Goal: Task Accomplishment & Management: Complete application form

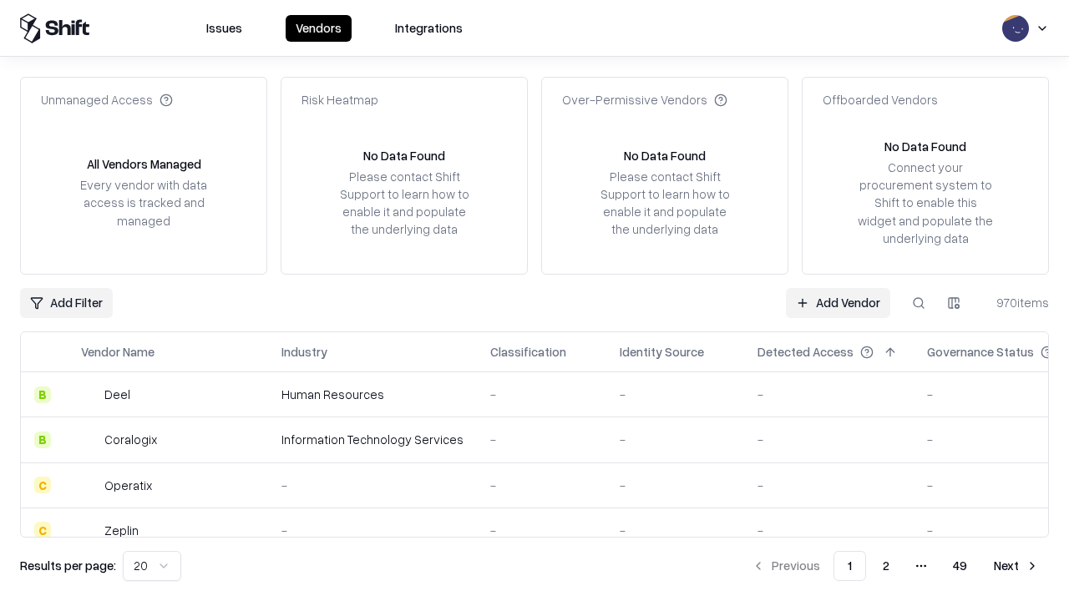
click at [838, 302] on link "Add Vendor" at bounding box center [838, 303] width 104 height 30
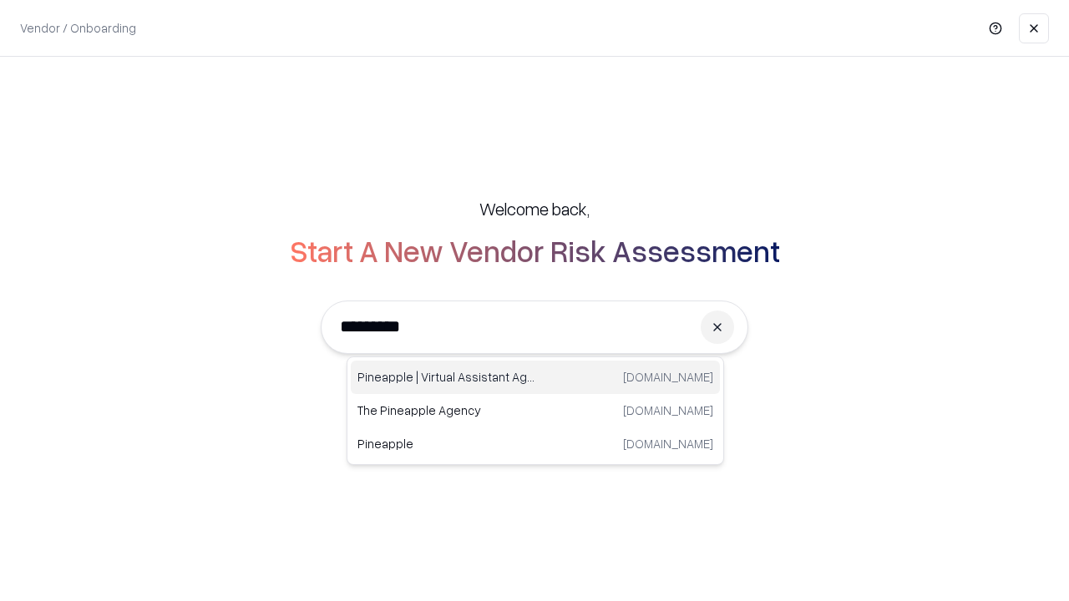
click at [535, 377] on div "Pineapple | Virtual Assistant Agency [DOMAIN_NAME]" at bounding box center [535, 377] width 369 height 33
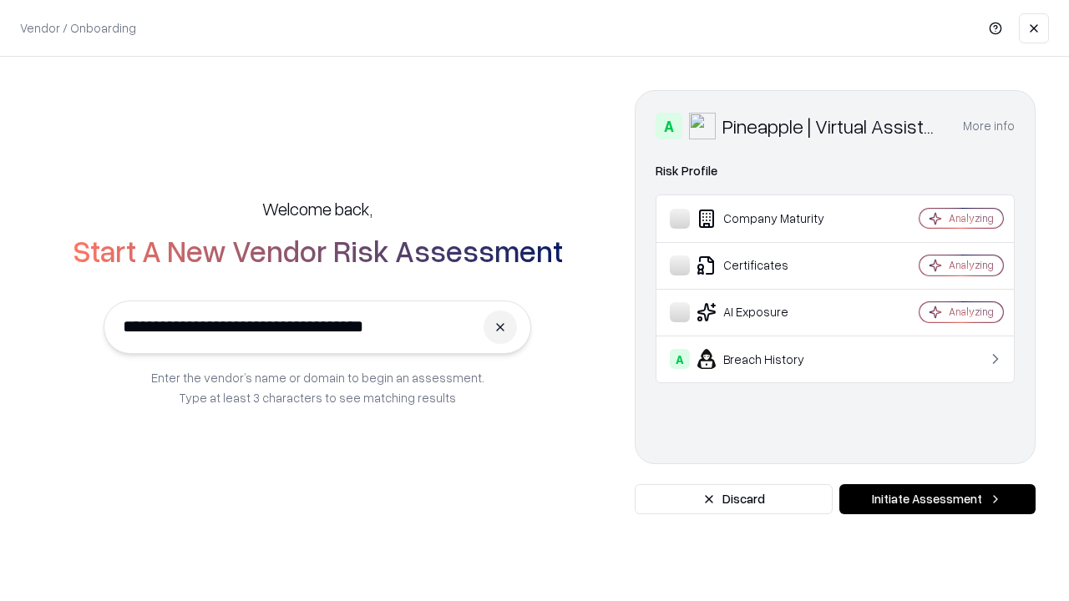
type input "**********"
click at [937, 499] on button "Initiate Assessment" at bounding box center [937, 499] width 196 height 30
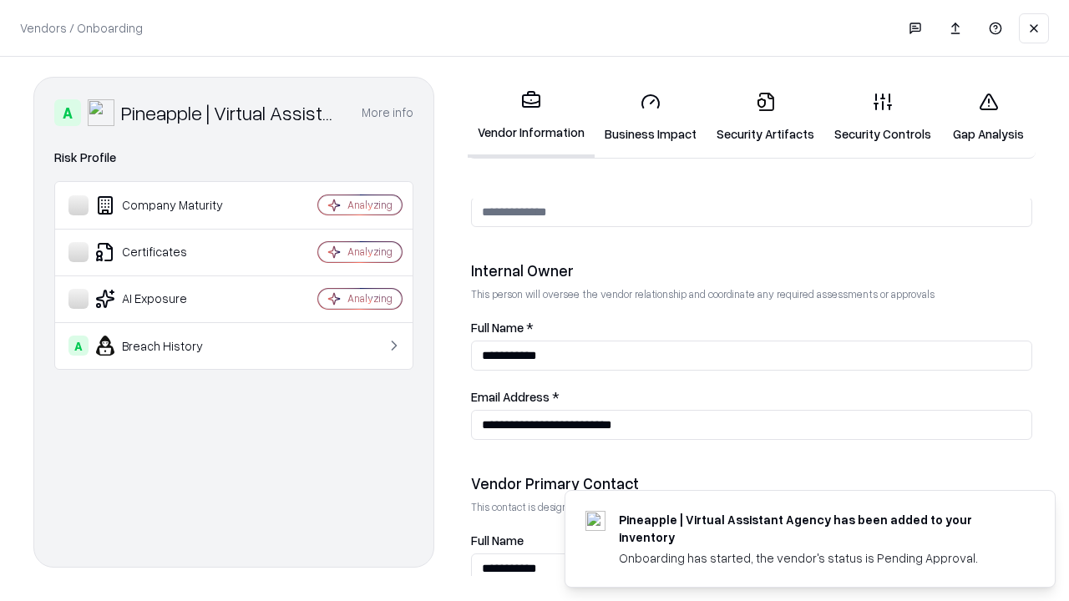
scroll to position [865, 0]
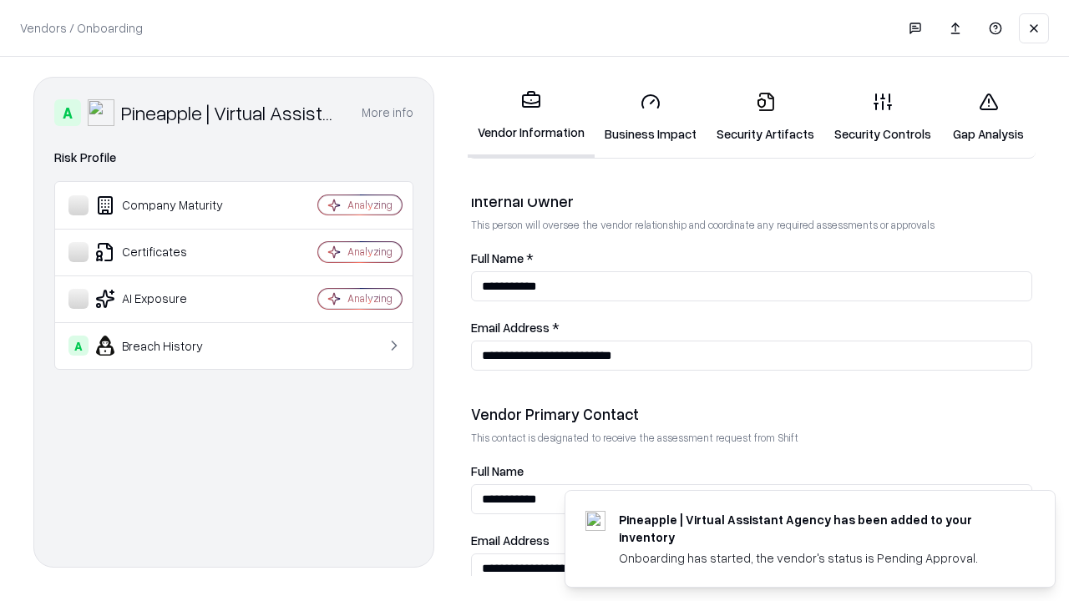
click at [651, 117] on link "Business Impact" at bounding box center [651, 118] width 112 height 78
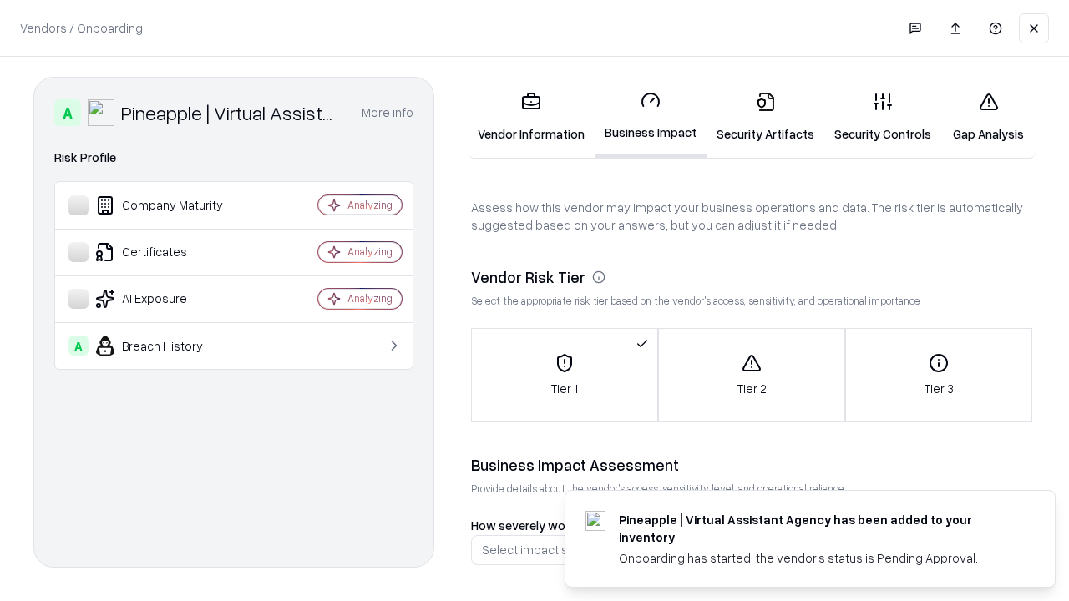
click at [765, 117] on link "Security Artifacts" at bounding box center [766, 118] width 118 height 78
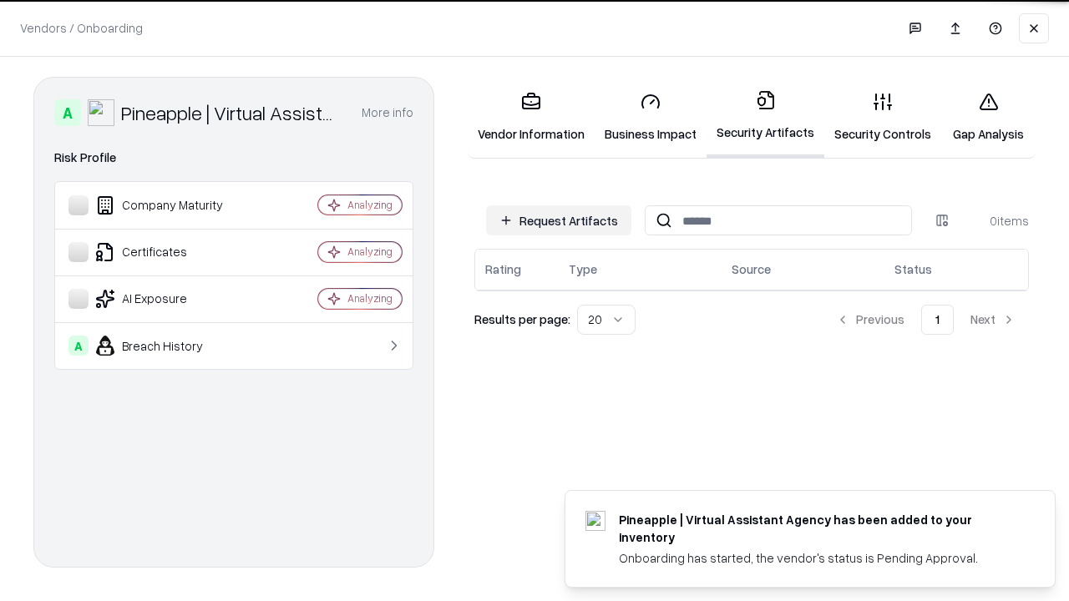
click at [559, 219] on button "Request Artifacts" at bounding box center [558, 220] width 145 height 30
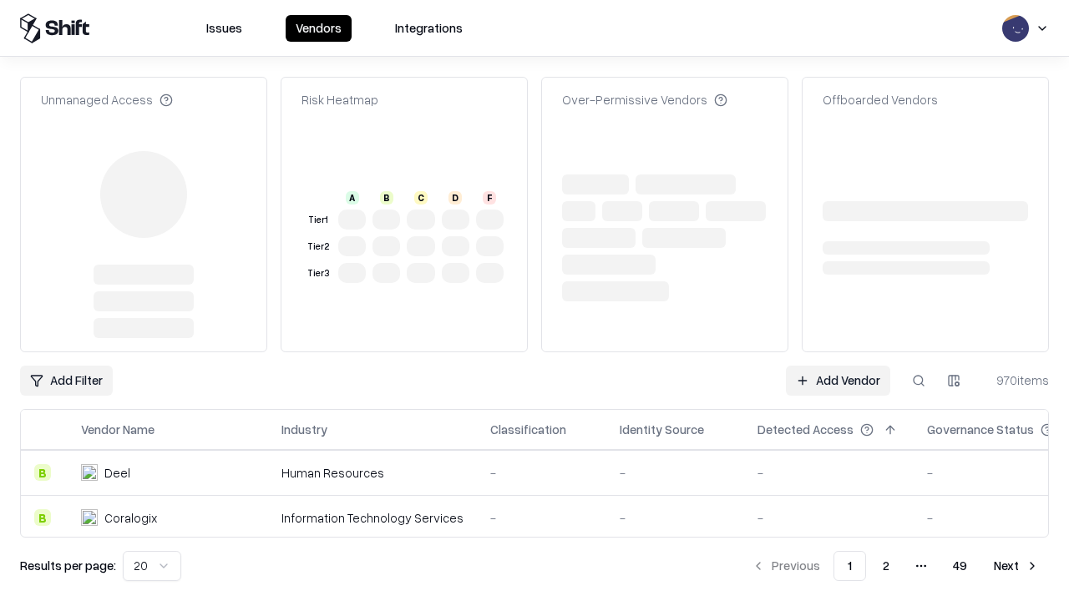
click at [838, 366] on link "Add Vendor" at bounding box center [838, 381] width 104 height 30
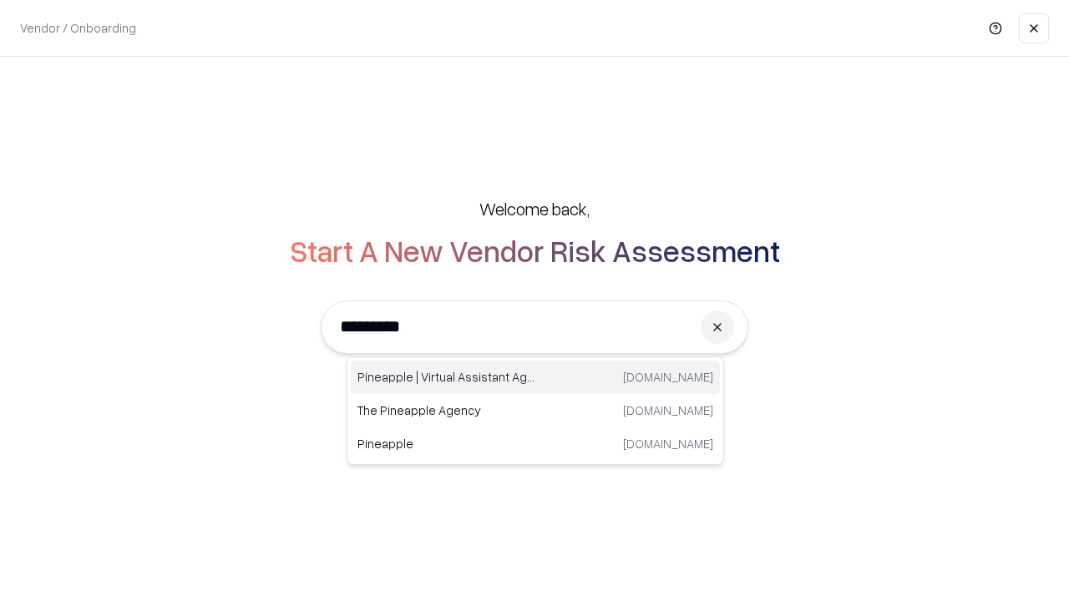
click at [535, 377] on div "Pineapple | Virtual Assistant Agency [DOMAIN_NAME]" at bounding box center [535, 377] width 369 height 33
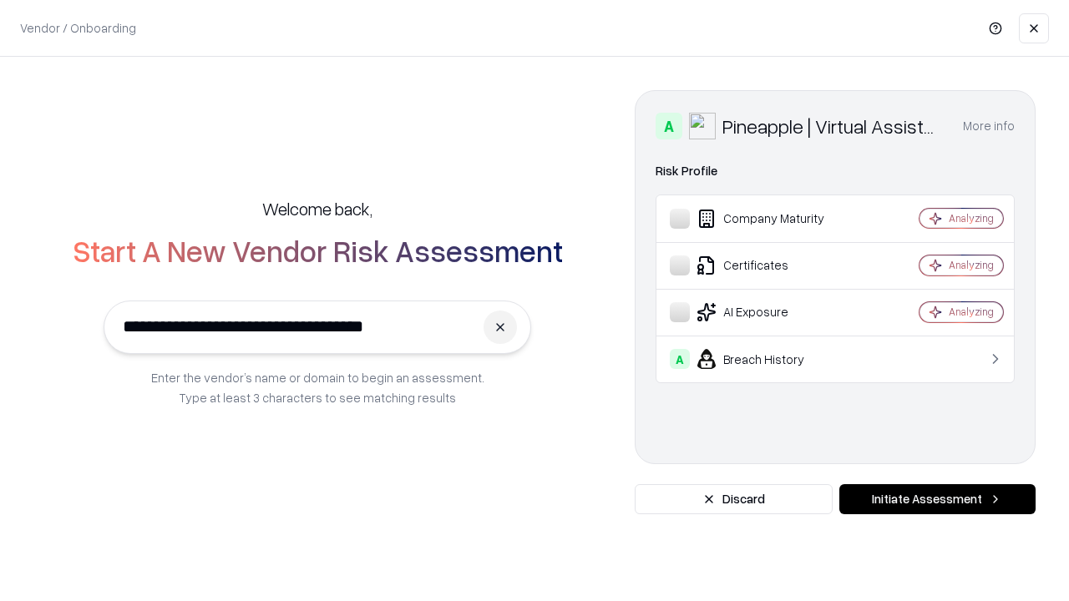
type input "**********"
click at [937, 499] on button "Initiate Assessment" at bounding box center [937, 499] width 196 height 30
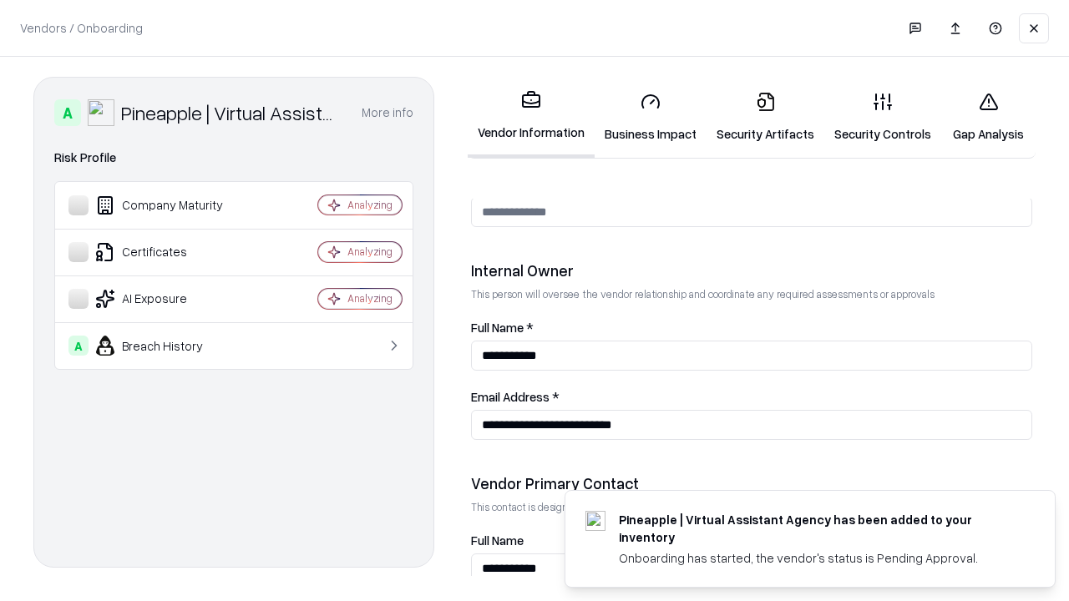
scroll to position [865, 0]
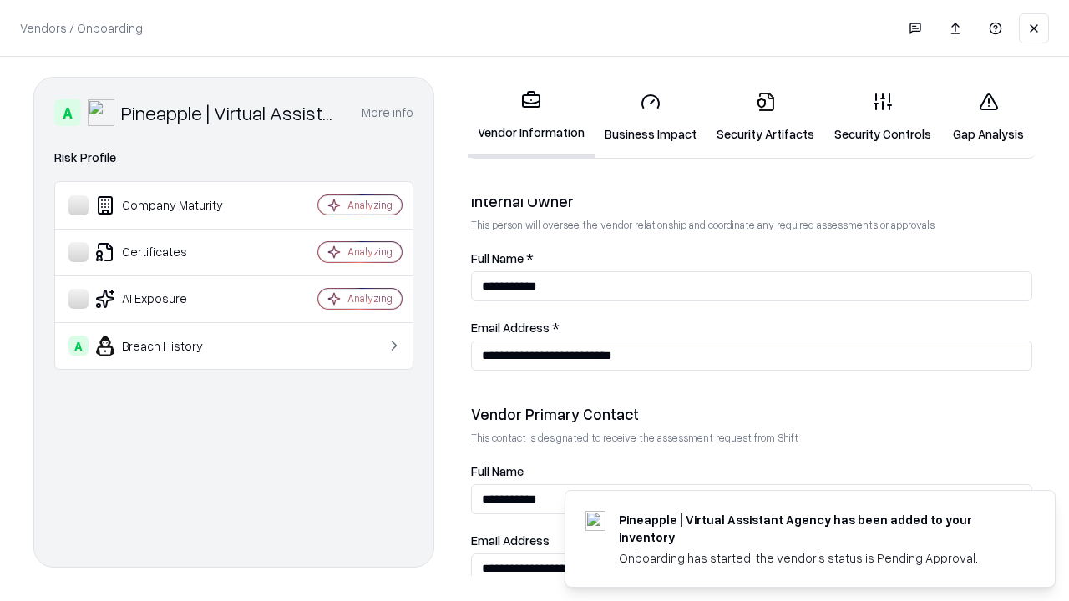
click at [988, 117] on link "Gap Analysis" at bounding box center [988, 118] width 94 height 78
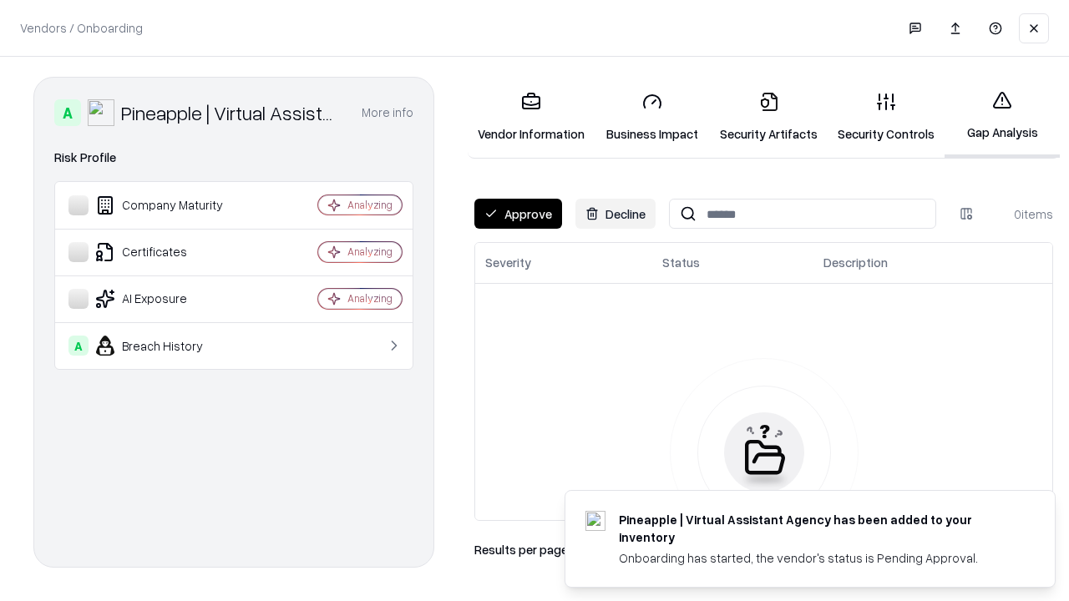
click at [518, 214] on button "Approve" at bounding box center [518, 214] width 88 height 30
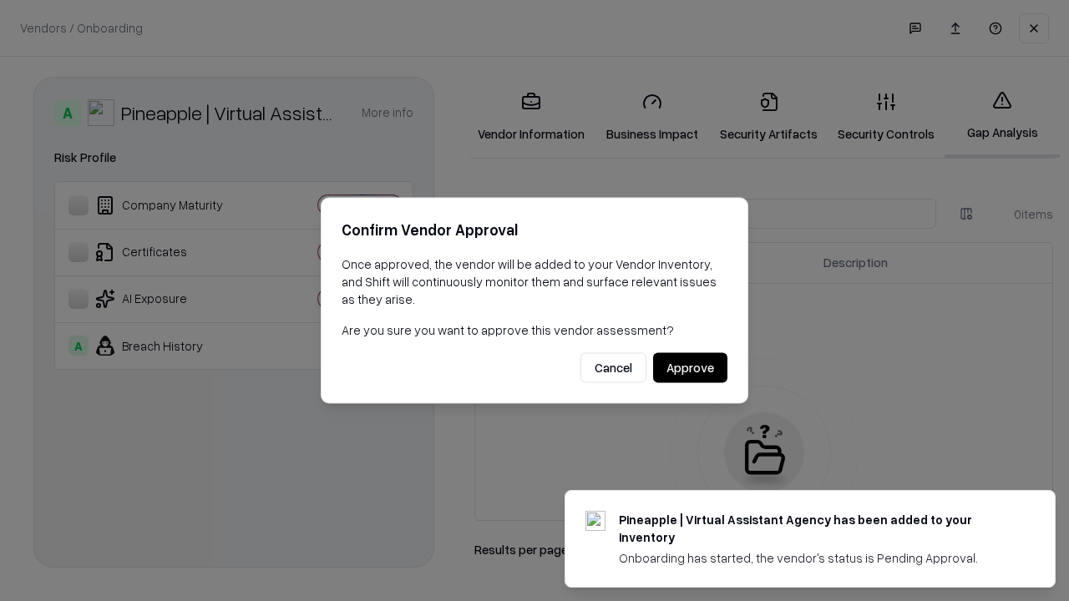
click at [690, 367] on button "Approve" at bounding box center [690, 368] width 74 height 30
